Goal: Information Seeking & Learning: Learn about a topic

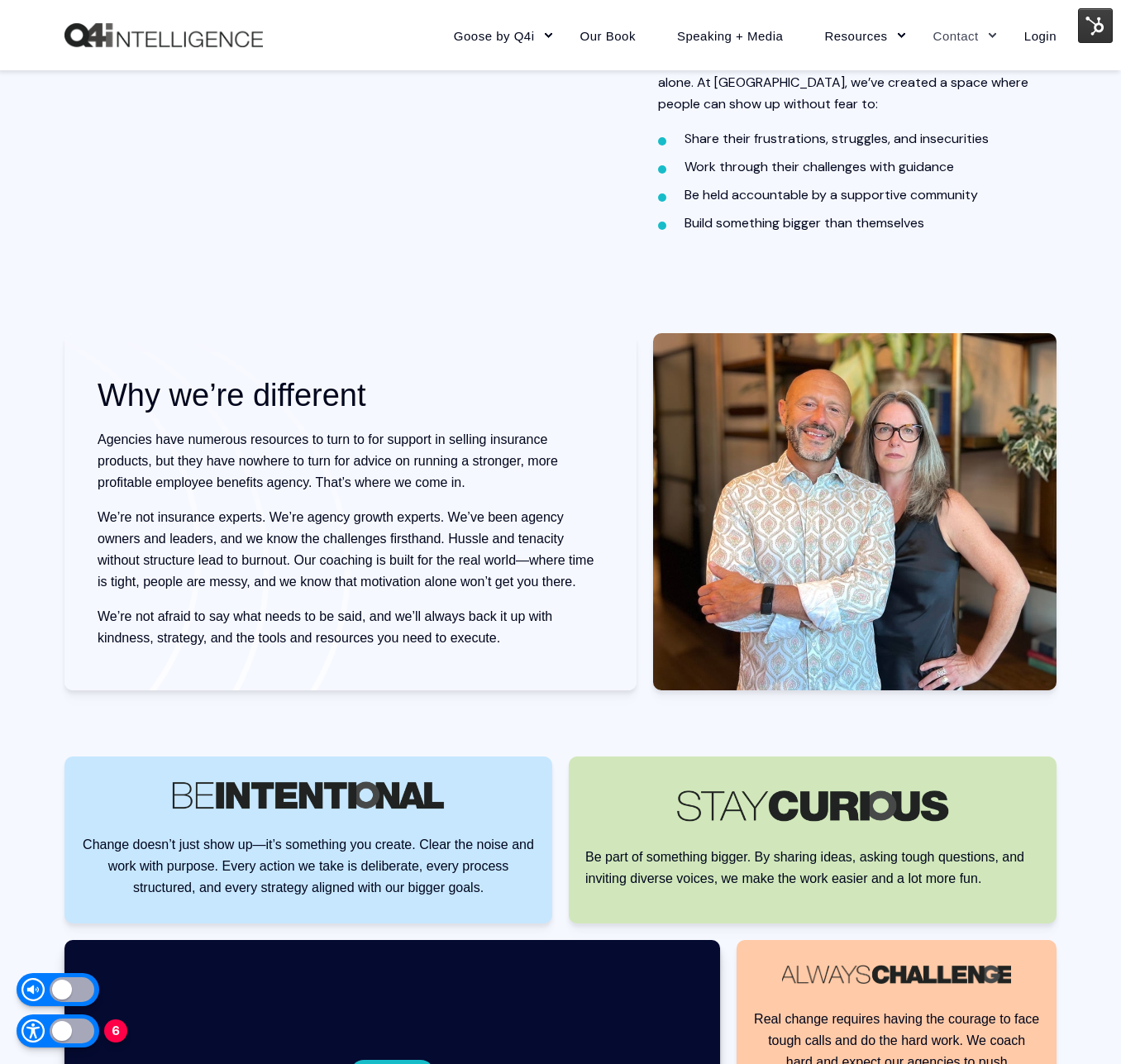
scroll to position [1151, 0]
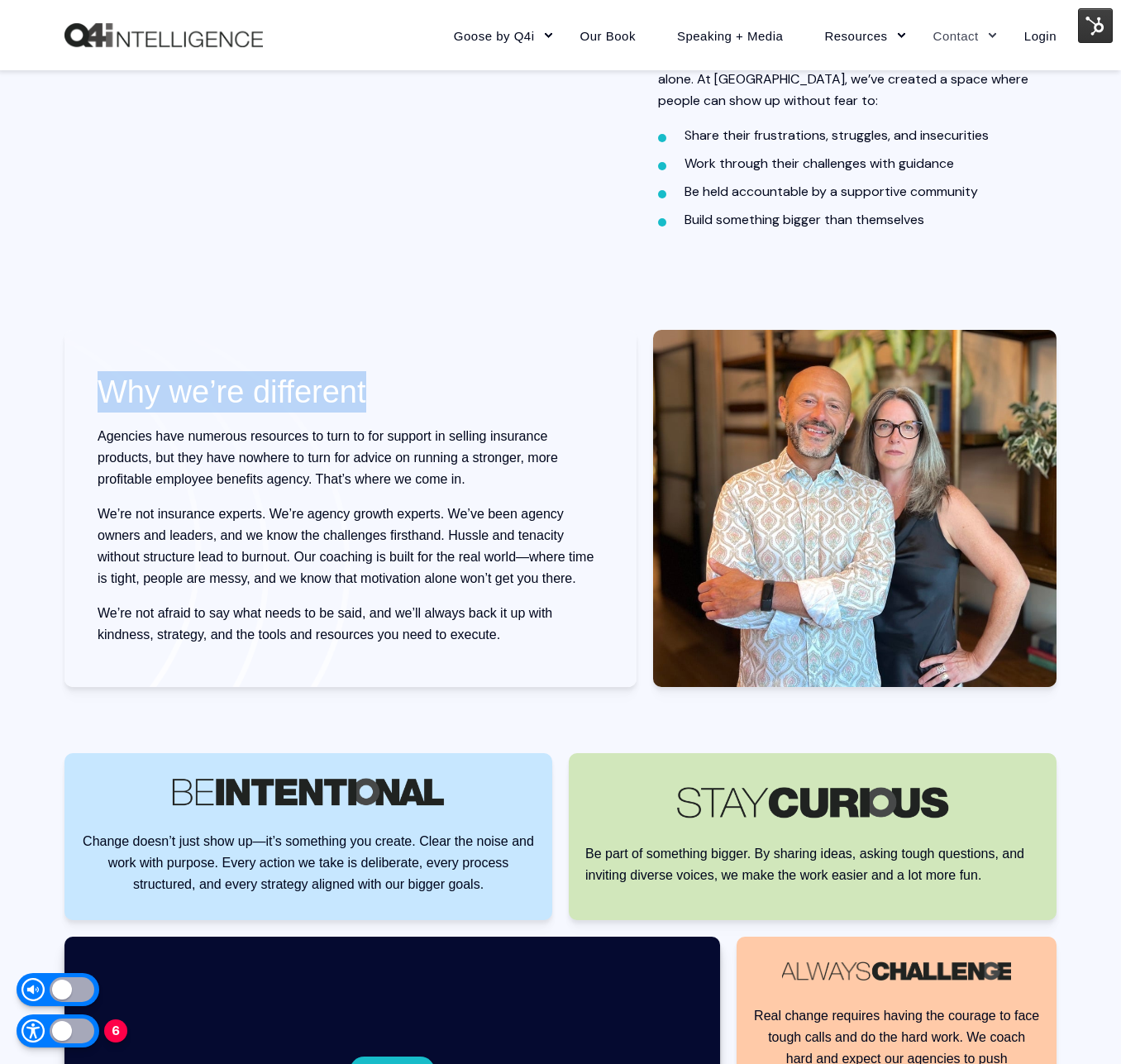
drag, startPoint x: 122, startPoint y: 393, endPoint x: 449, endPoint y: 399, distance: 327.1
click at [449, 399] on h2 "Why we’re different" at bounding box center [350, 392] width 506 height 41
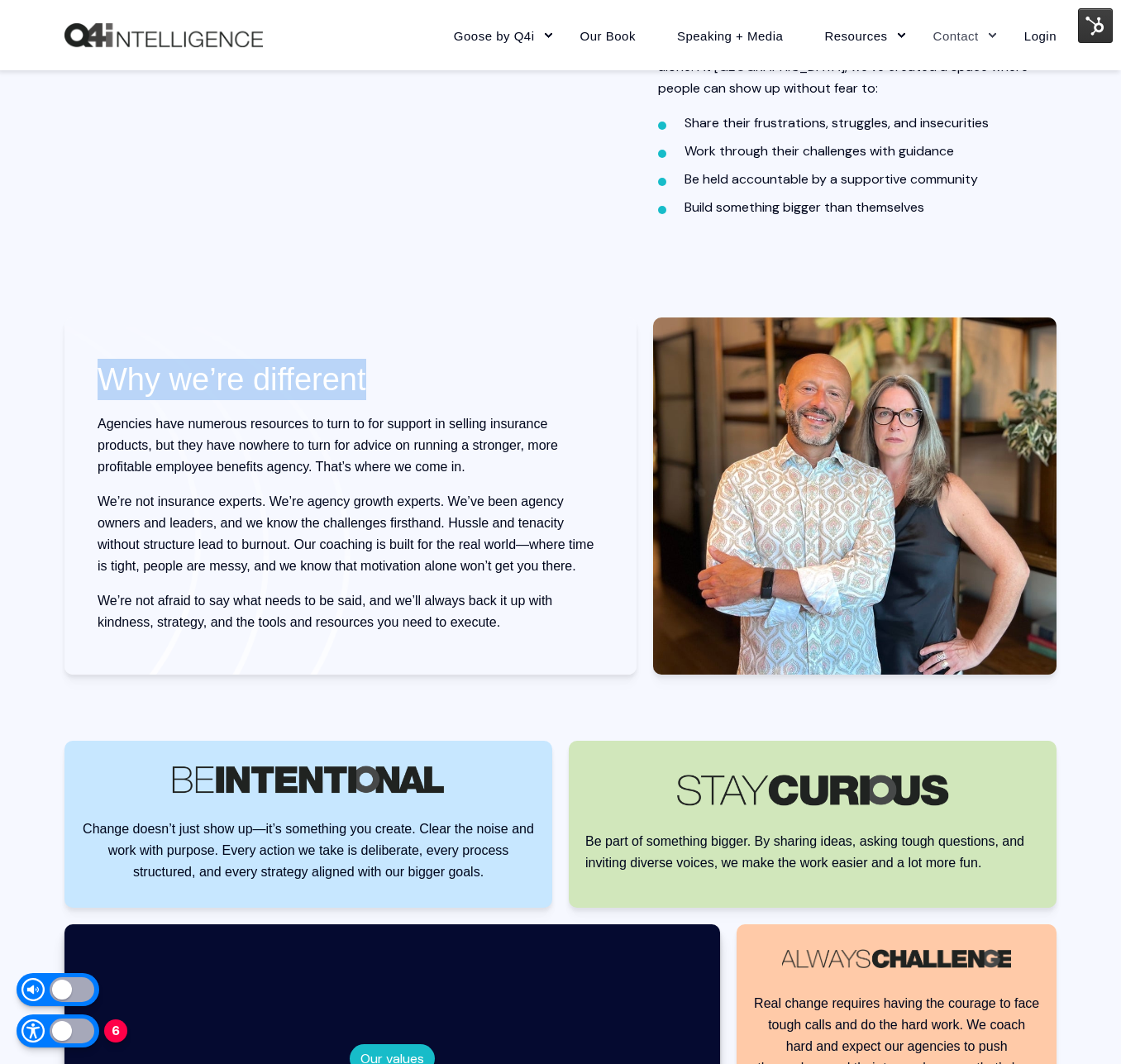
click at [449, 399] on h2 "Why we’re different" at bounding box center [350, 380] width 506 height 41
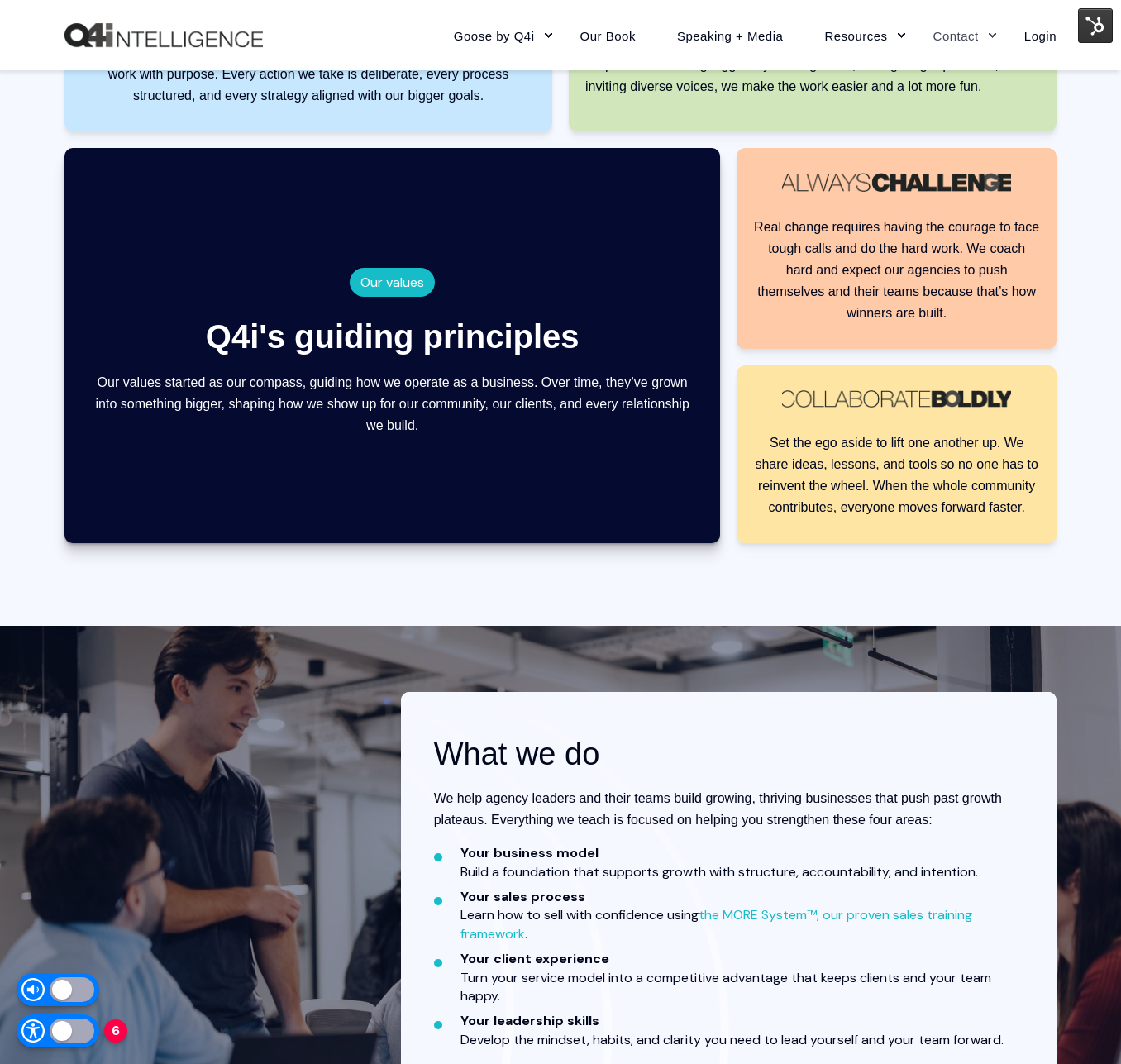
scroll to position [1940, 0]
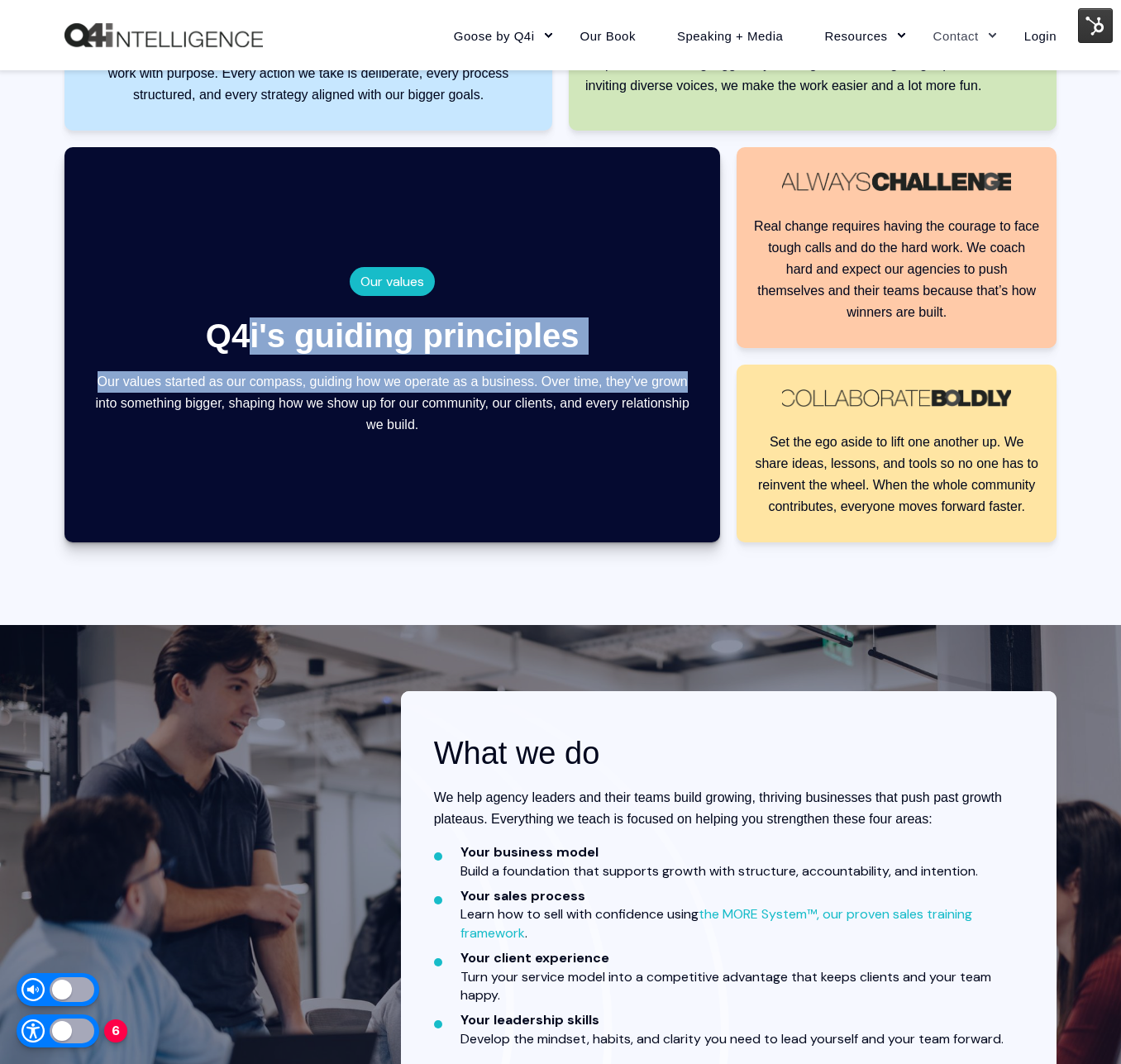
drag, startPoint x: 258, startPoint y: 329, endPoint x: 685, endPoint y: 377, distance: 429.7
click at [686, 373] on div "Our values Q4i's guiding principles Our values started as our compass, guiding …" at bounding box center [391, 344] width 656 height 395
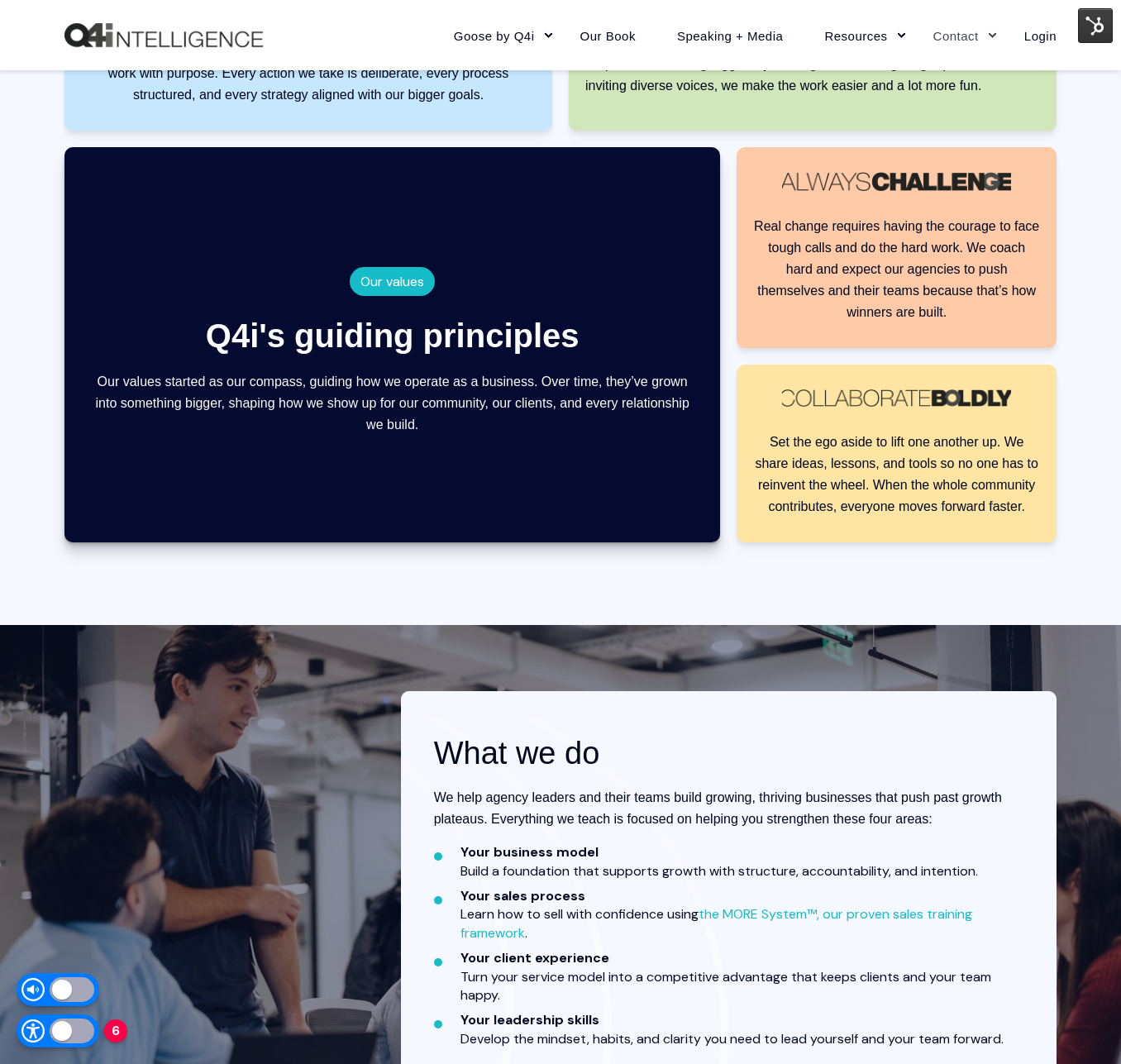
click at [684, 378] on p "Our values started as our compass, guiding how we operate as a business. Over t…" at bounding box center [392, 403] width 606 height 64
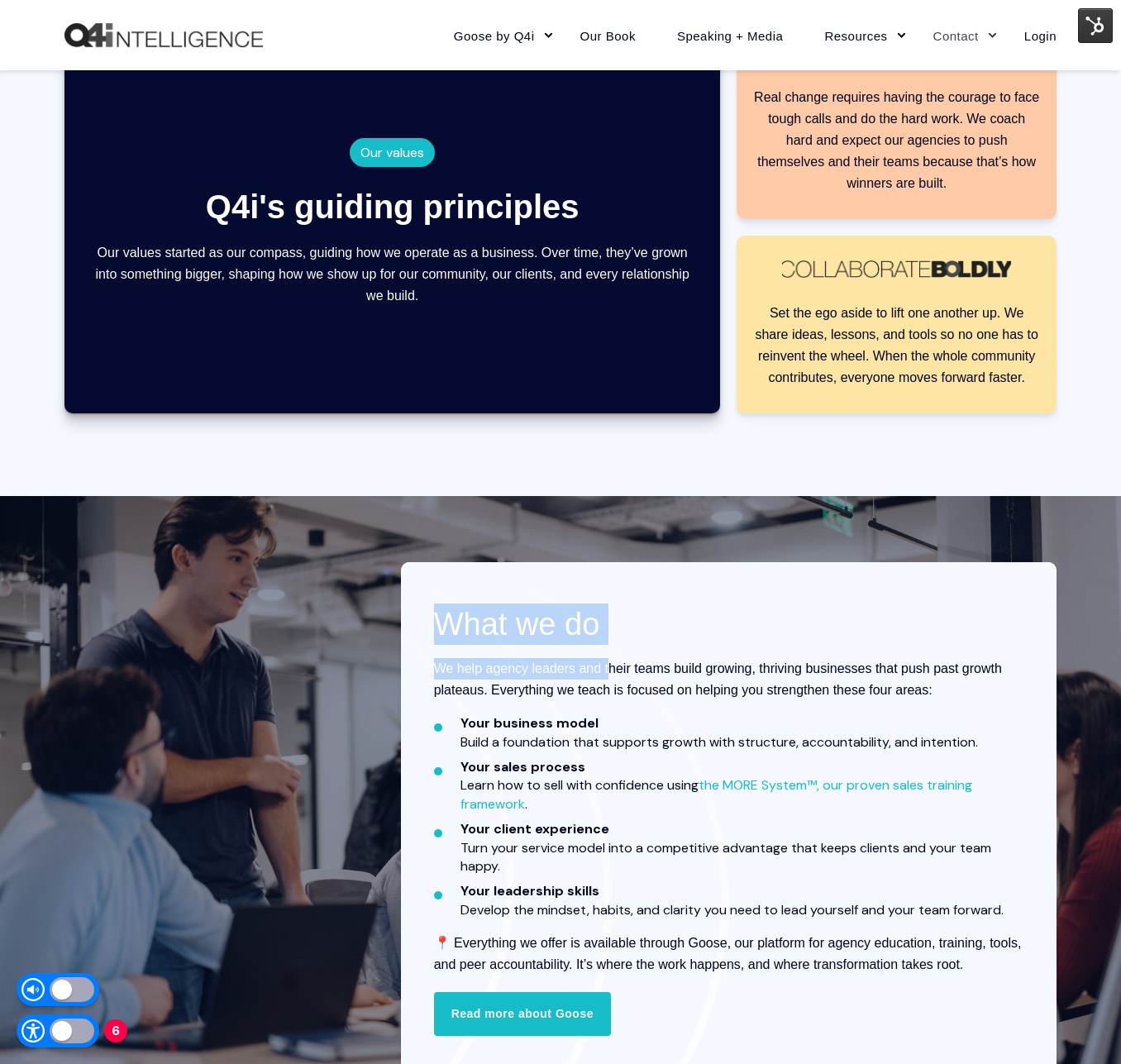
drag, startPoint x: 491, startPoint y: 658, endPoint x: 608, endPoint y: 677, distance: 118.5
click at [608, 677] on div "What we do We help agency leaders and their teams build growing, thriving busin…" at bounding box center [729, 789] width 590 height 371
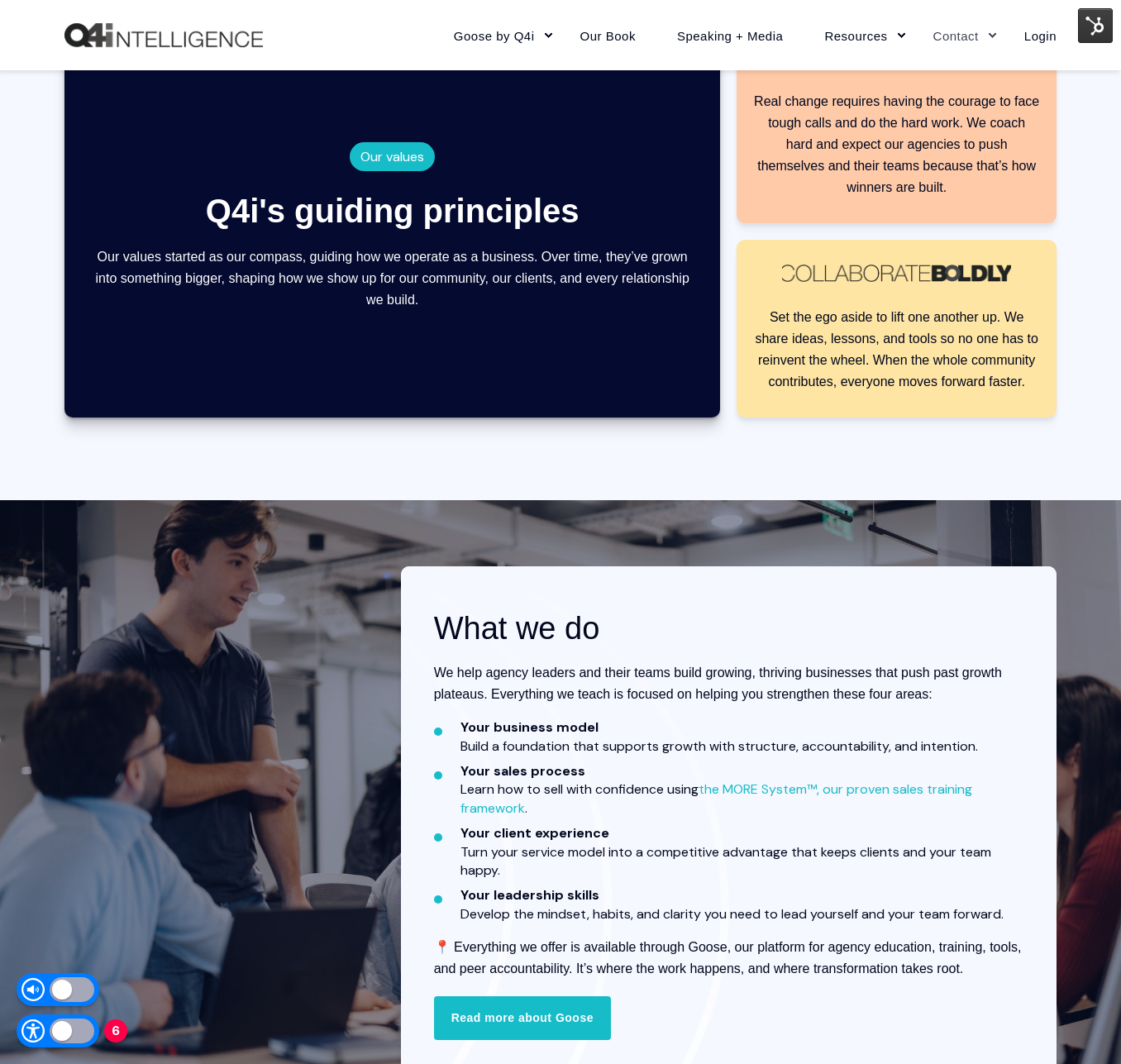
click at [608, 677] on p "We help agency leaders and their teams build growing, thriving businesses that …" at bounding box center [729, 683] width 590 height 43
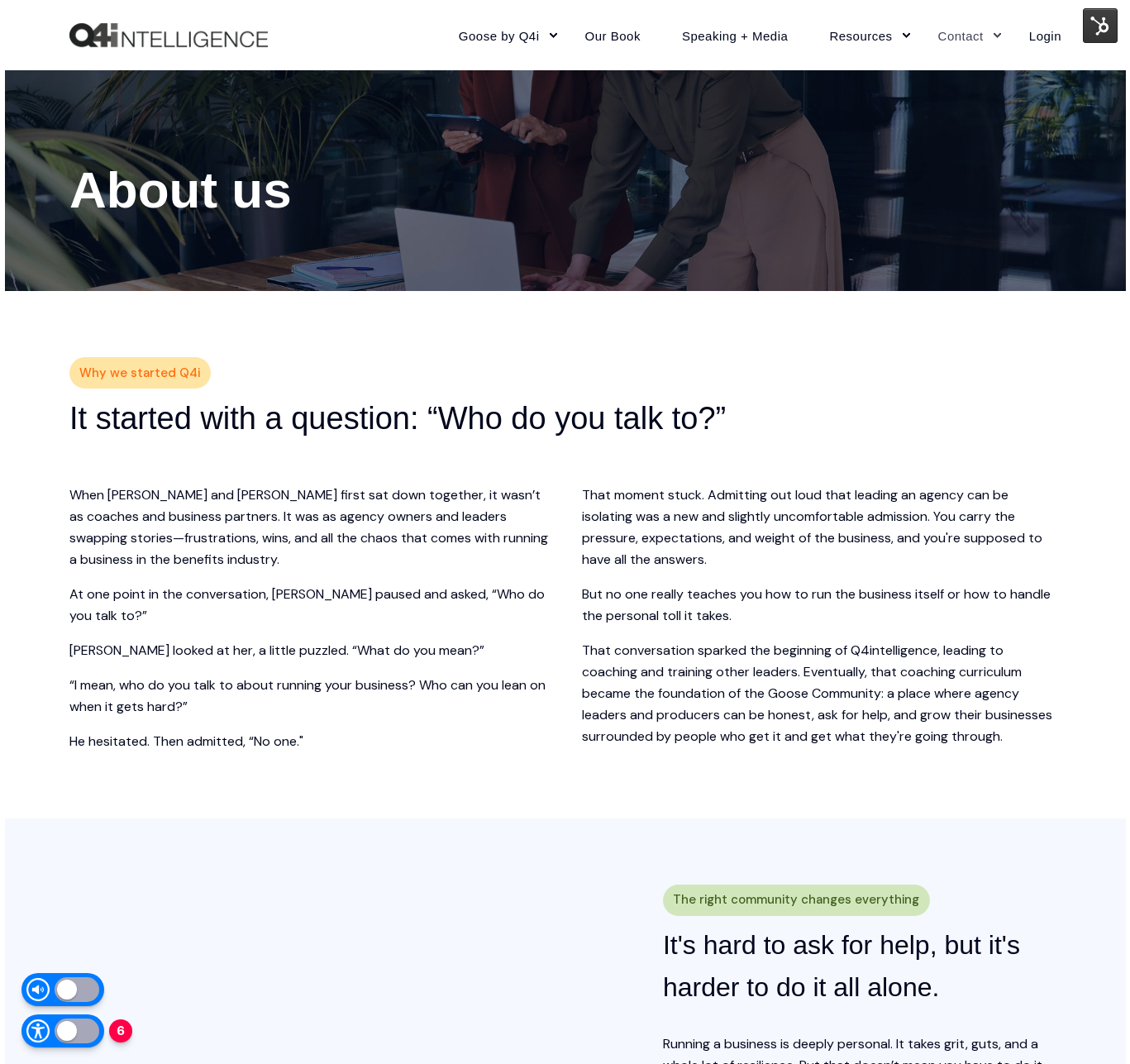
scroll to position [0, 0]
